Goal: Navigation & Orientation: Find specific page/section

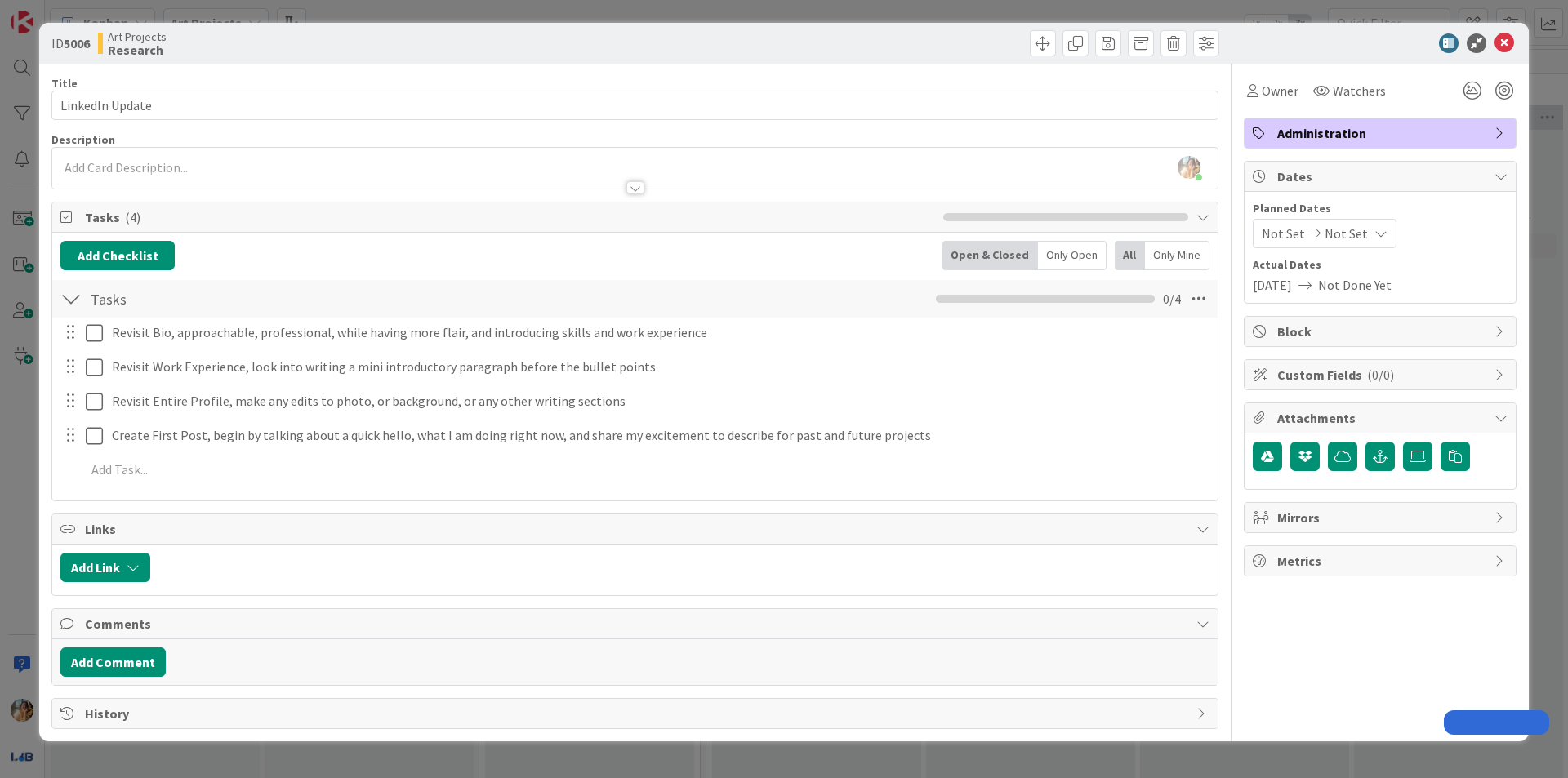
click at [2, 357] on div "ID 5006 Art Projects Research Title 15 / 128 LinkedIn Update Description Juliet…" at bounding box center [784, 389] width 1568 height 778
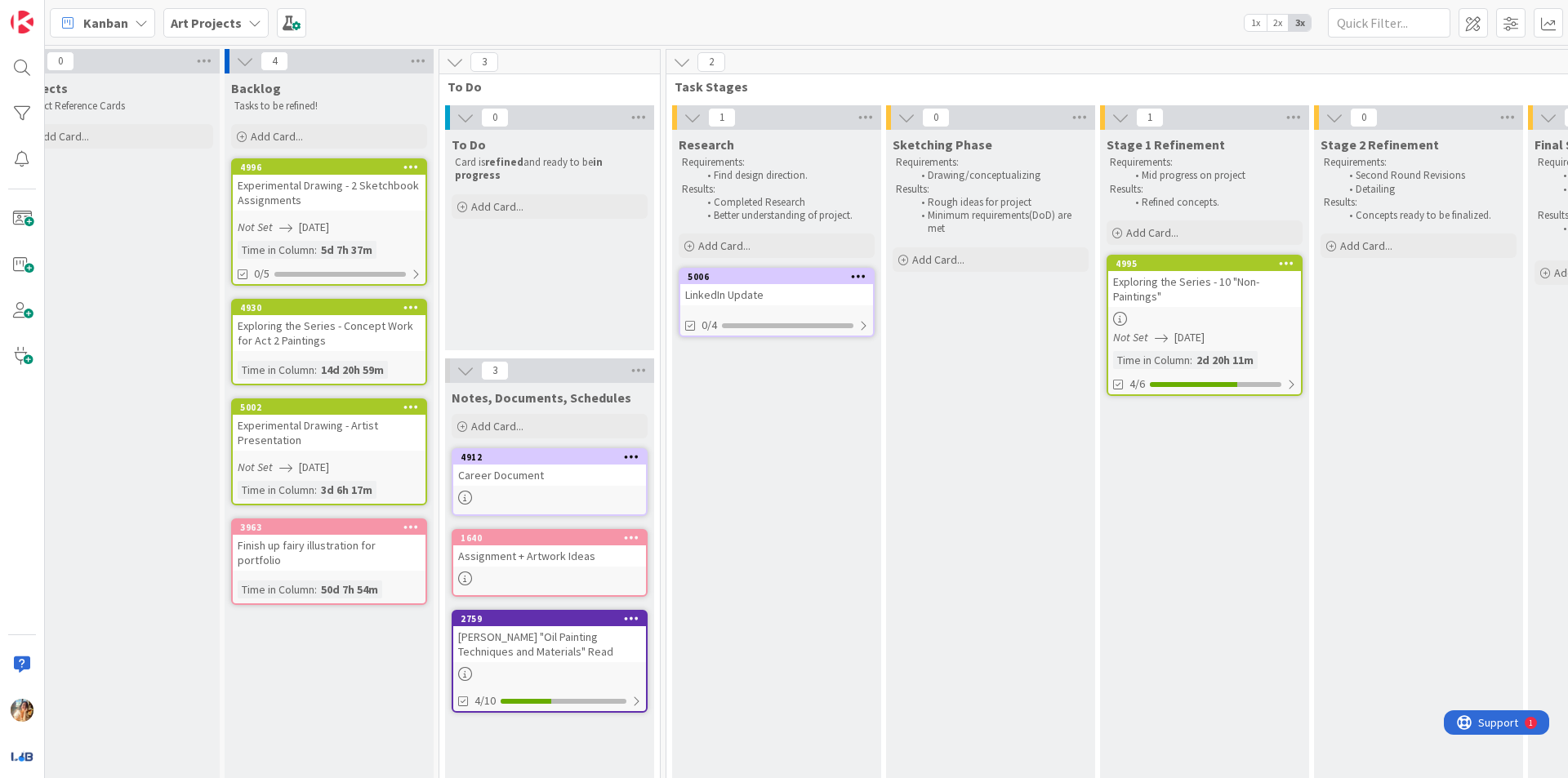
click at [236, 34] on div "Art Projects" at bounding box center [216, 23] width 105 height 29
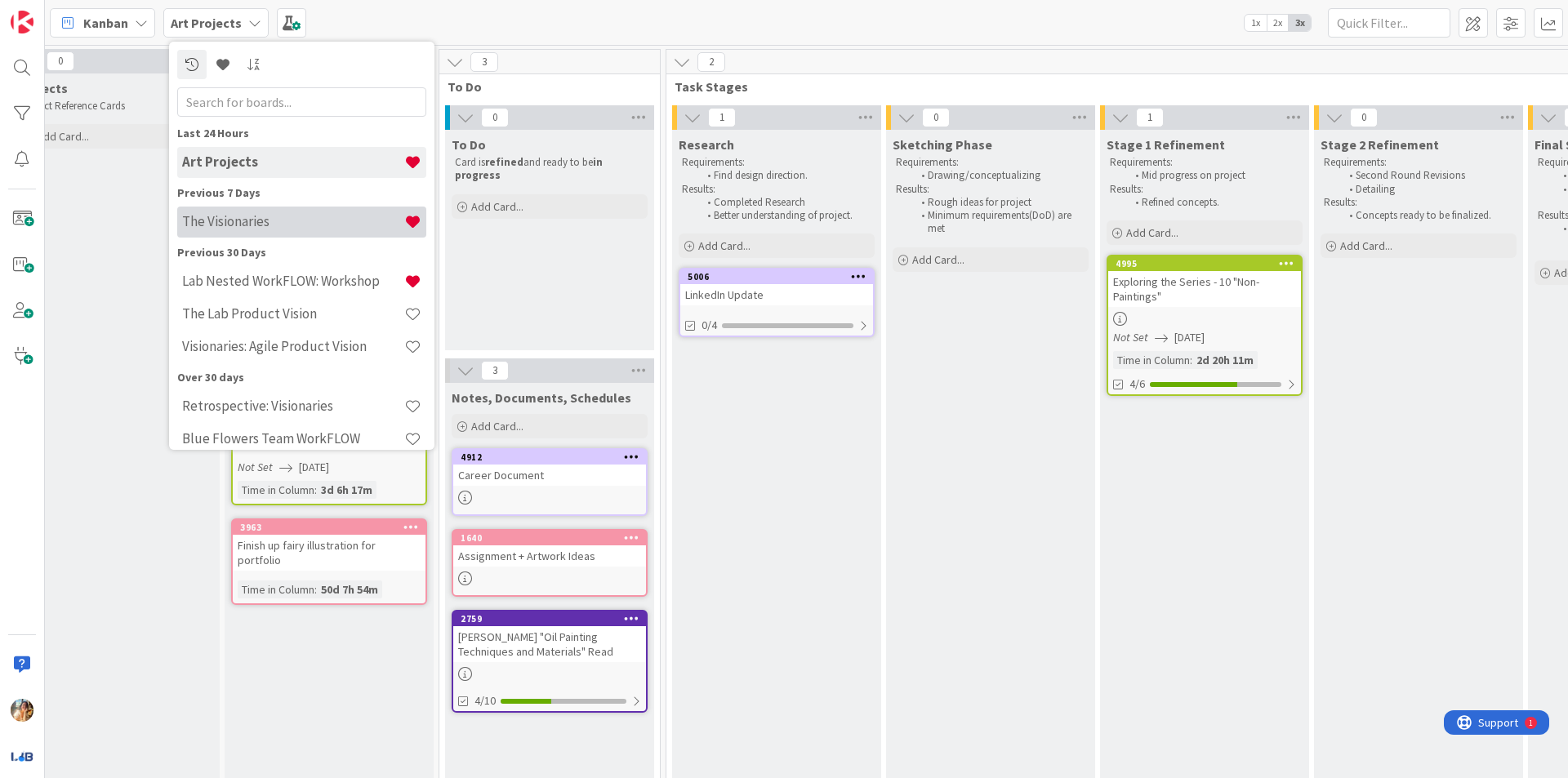
click at [257, 220] on h4 "The Visionaries" at bounding box center [293, 221] width 222 height 16
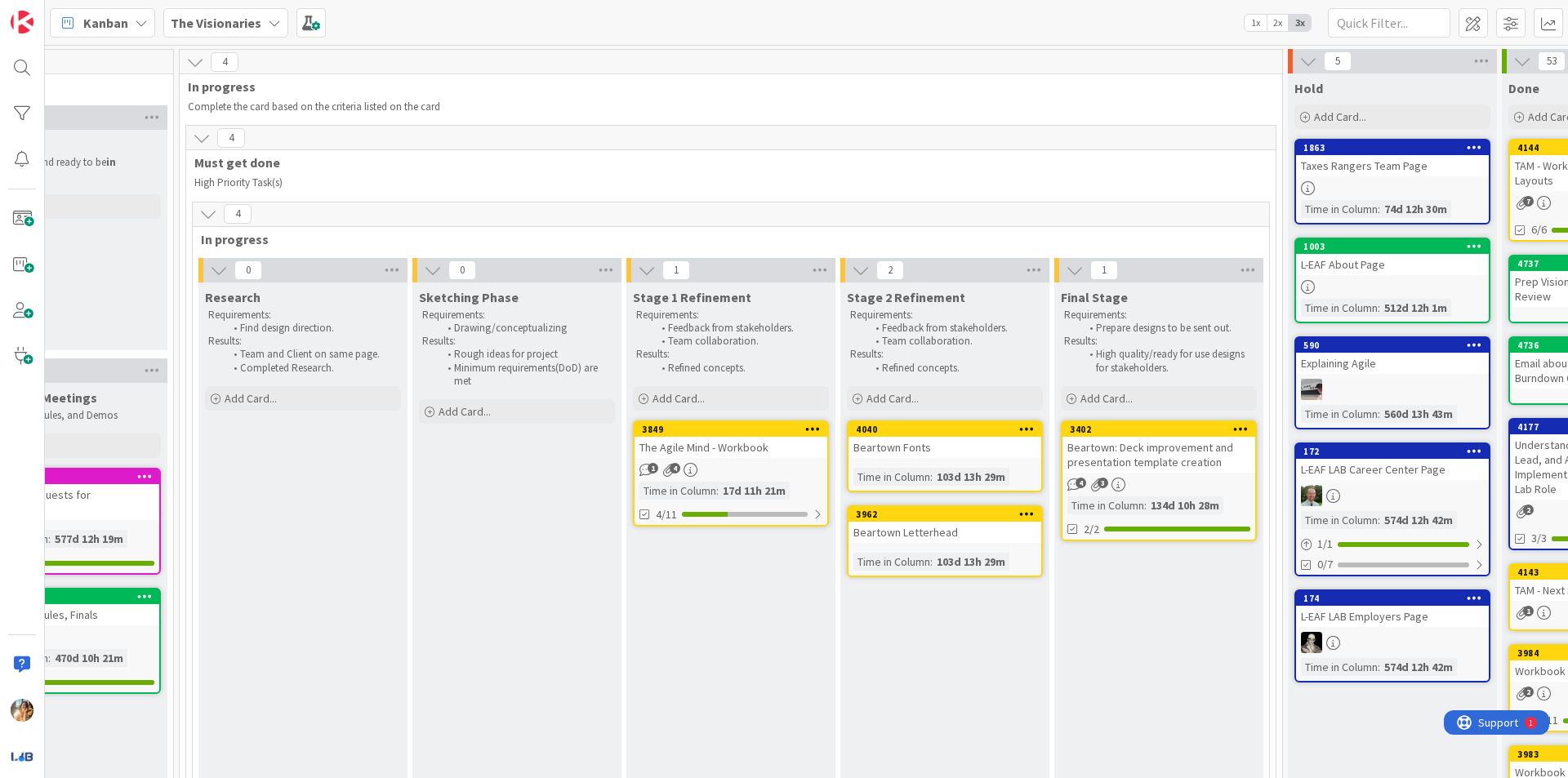
scroll to position [0, 814]
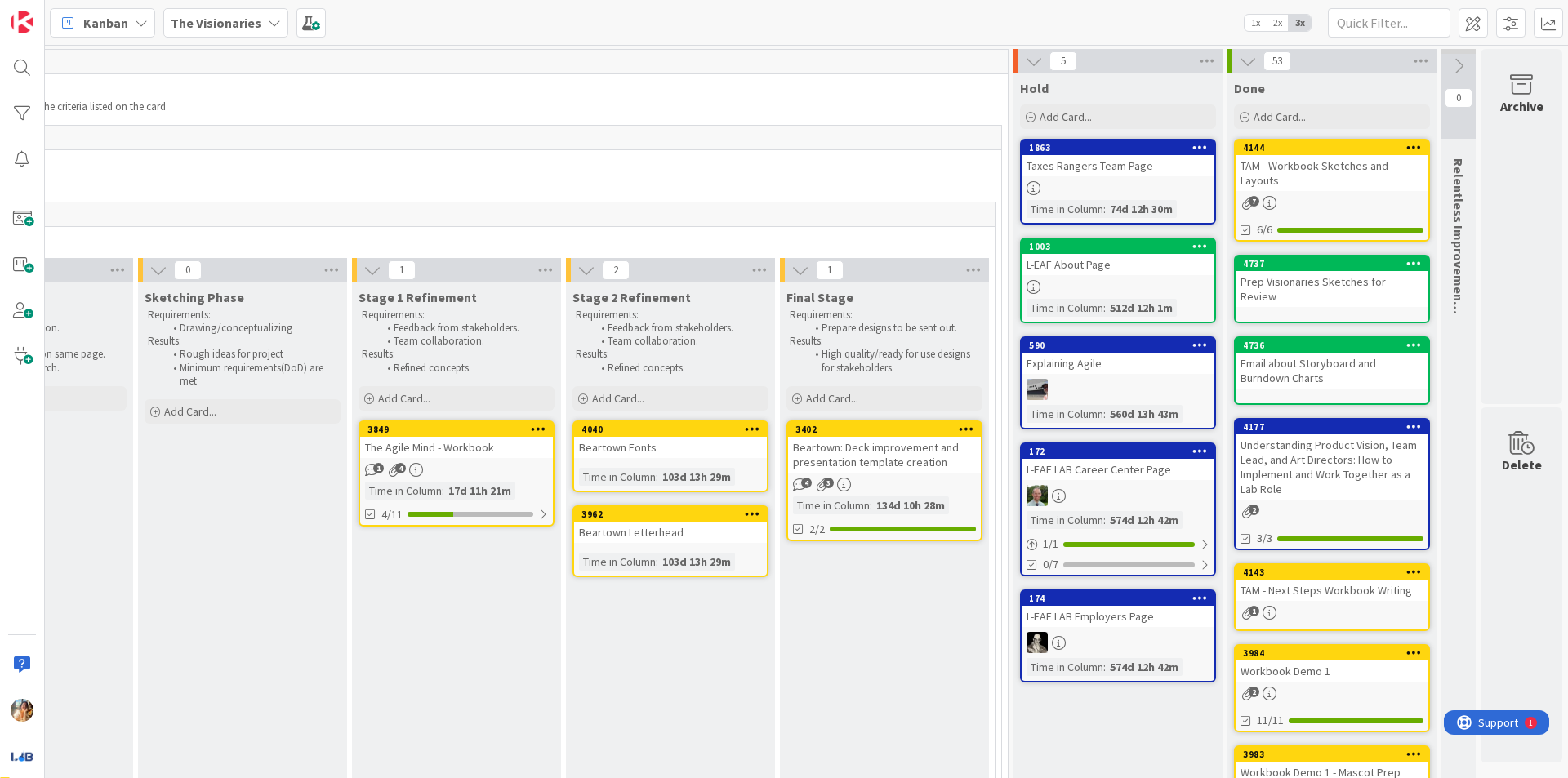
drag, startPoint x: 1298, startPoint y: 738, endPoint x: 1304, endPoint y: 724, distance: 15.2
click at [1298, 749] on div "3983" at bounding box center [1336, 755] width 186 height 11
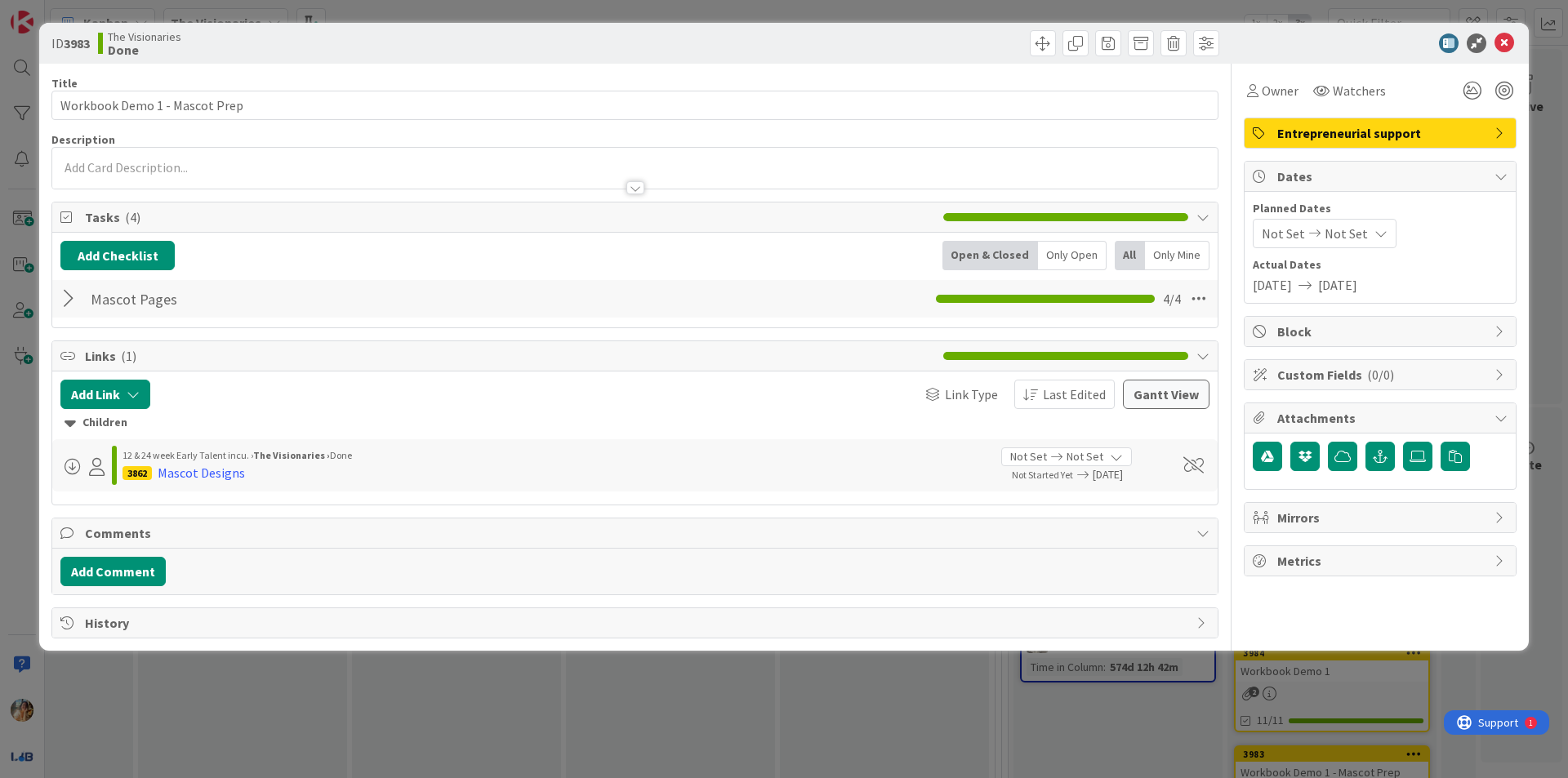
click at [1027, 704] on div "ID 3983 The Visionaries Done Title 29 / 128 Workbook Demo 1 - Mascot Prep Descr…" at bounding box center [784, 389] width 1568 height 778
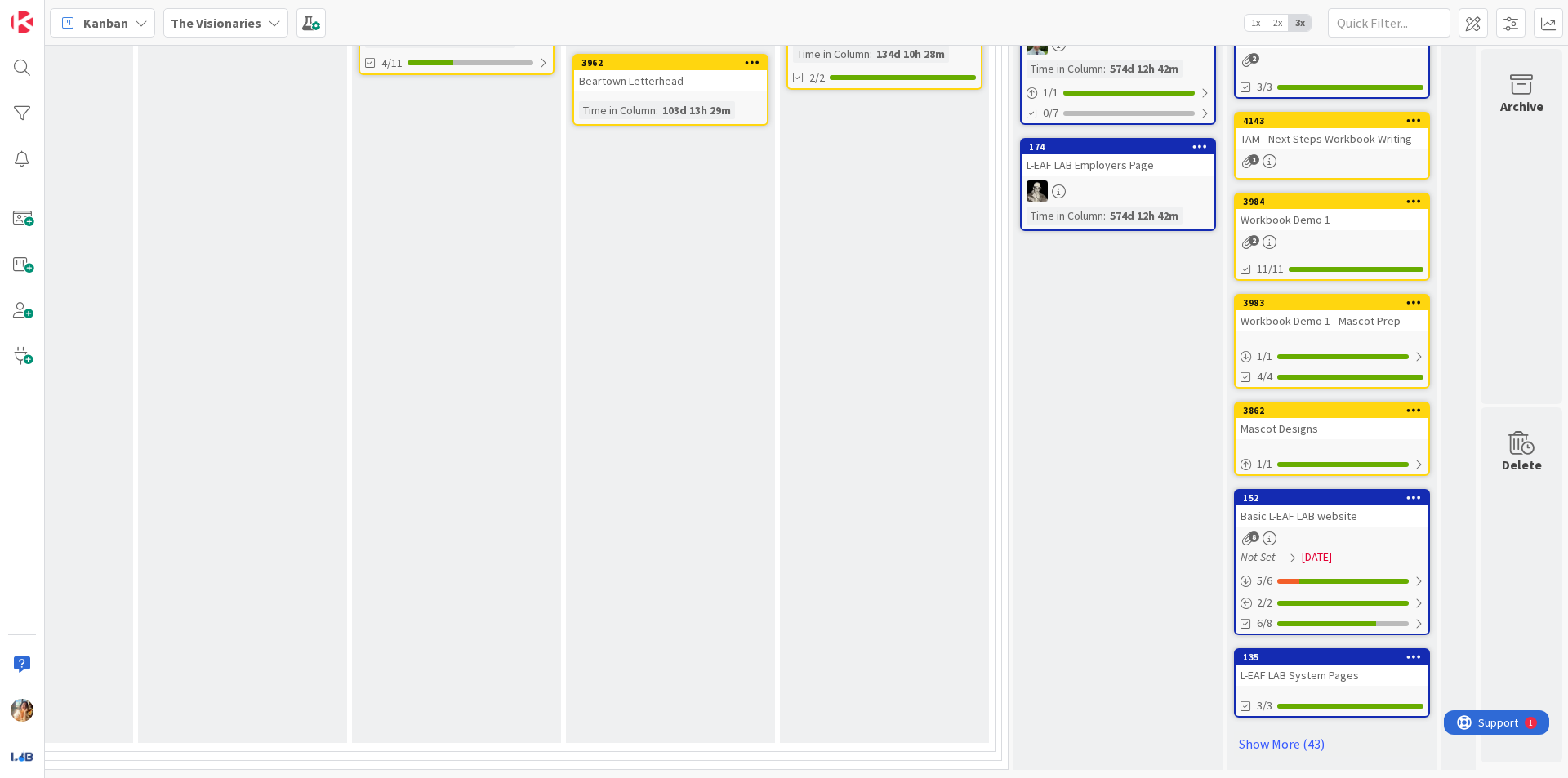
click at [1335, 419] on div "Mascot Designs" at bounding box center [1332, 429] width 192 height 22
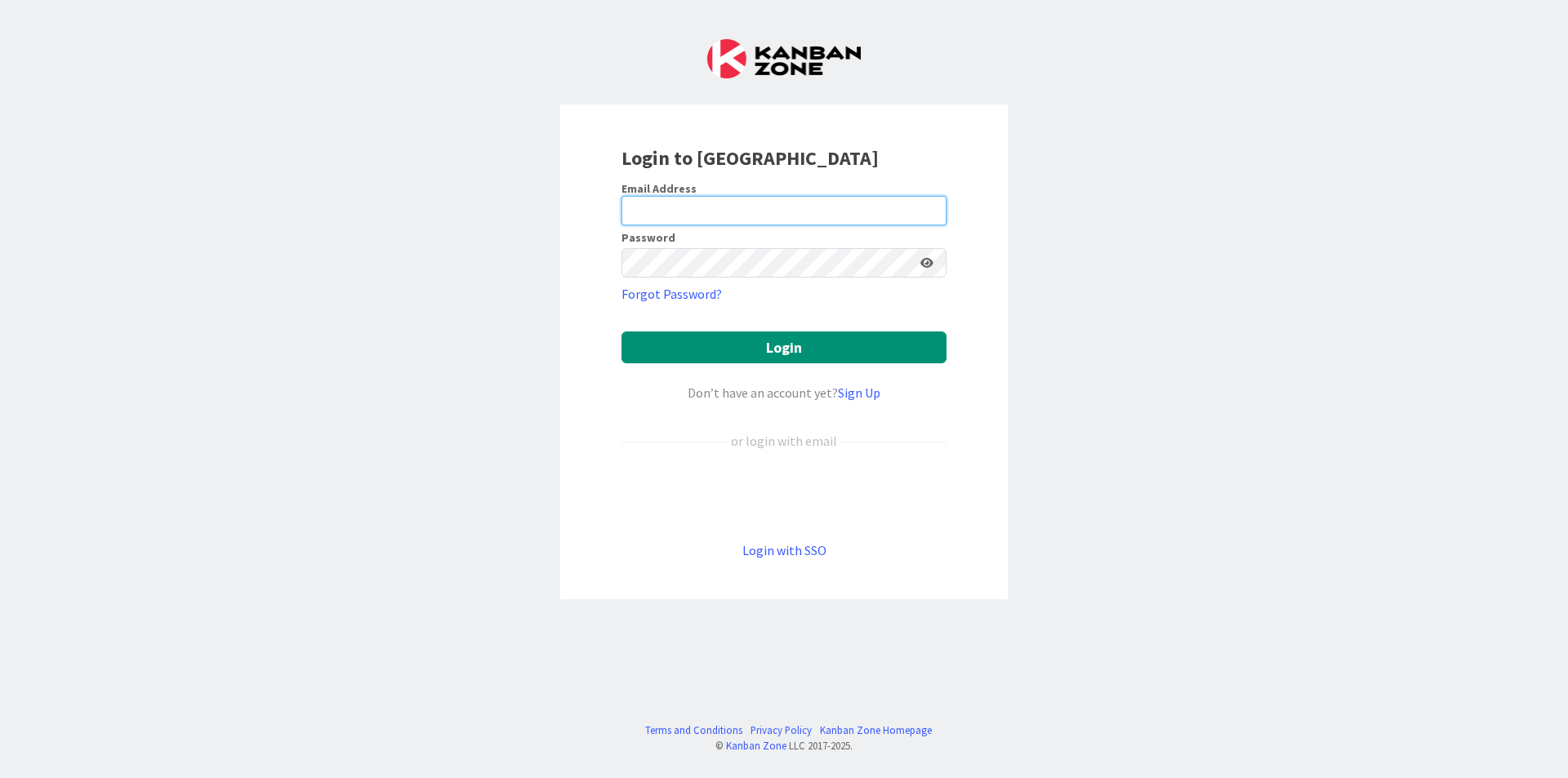
click at [841, 214] on input "email" at bounding box center [784, 210] width 325 height 29
type input "[EMAIL_ADDRESS][DOMAIN_NAME]"
click at [621, 331] on button "Login" at bounding box center [784, 347] width 325 height 32
